Goal: Task Accomplishment & Management: Manage account settings

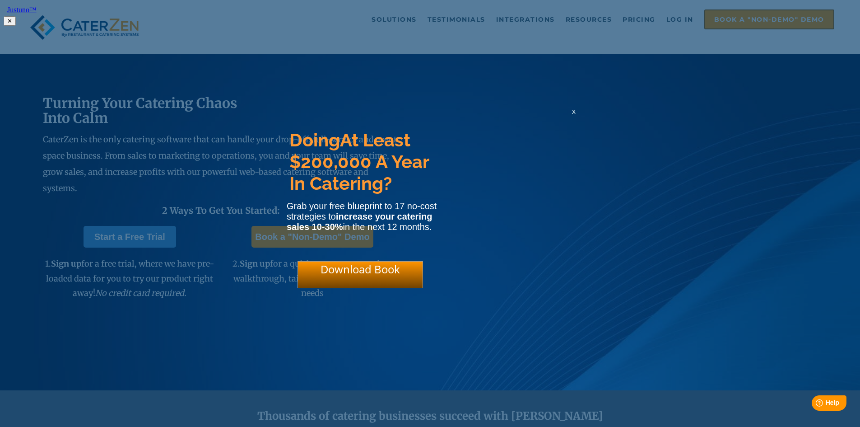
click at [664, 29] on html "Justuno™ ✕ Doing At Least $200,000 A Year In Catering? Grab your free blueprint…" at bounding box center [430, 14] width 860 height 29
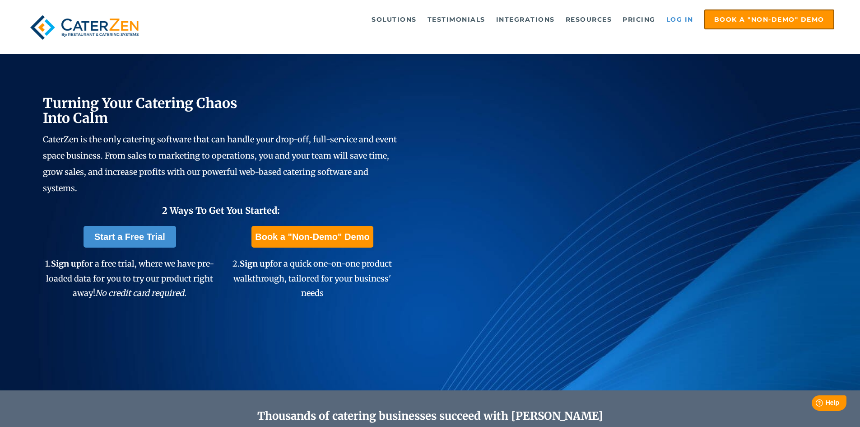
click at [678, 20] on link "Log in" at bounding box center [680, 19] width 36 height 18
click at [678, 17] on link "Log in" at bounding box center [680, 19] width 36 height 18
click at [678, 16] on link "Log in" at bounding box center [680, 19] width 36 height 18
click at [676, 19] on link "Log in" at bounding box center [680, 19] width 36 height 18
click at [682, 17] on link "Log in" at bounding box center [680, 19] width 36 height 18
